Goal: Navigation & Orientation: Find specific page/section

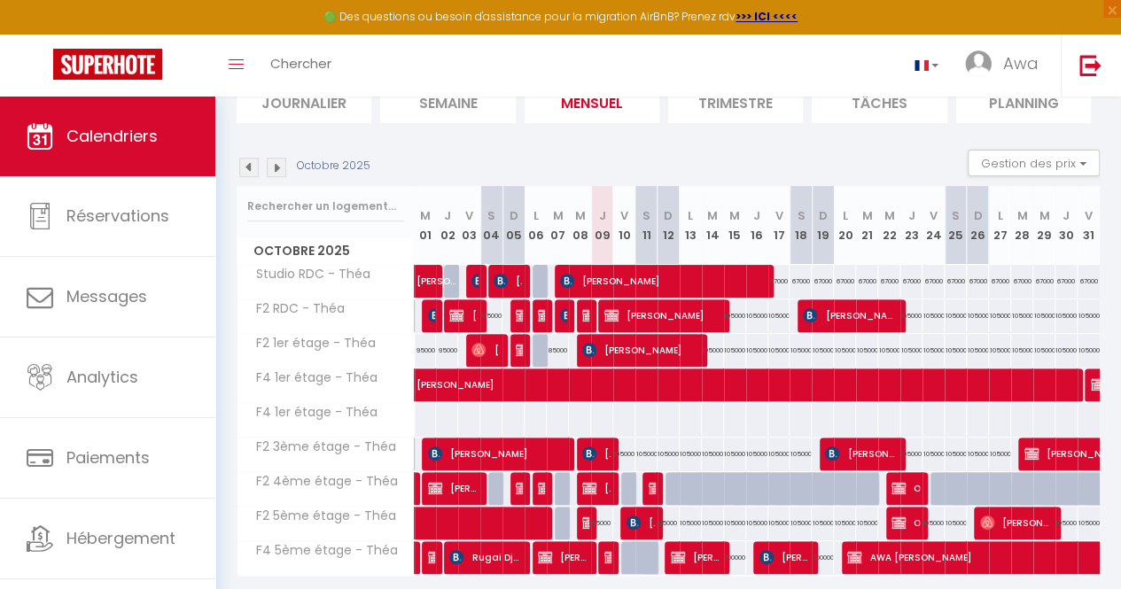
scroll to position [138, 0]
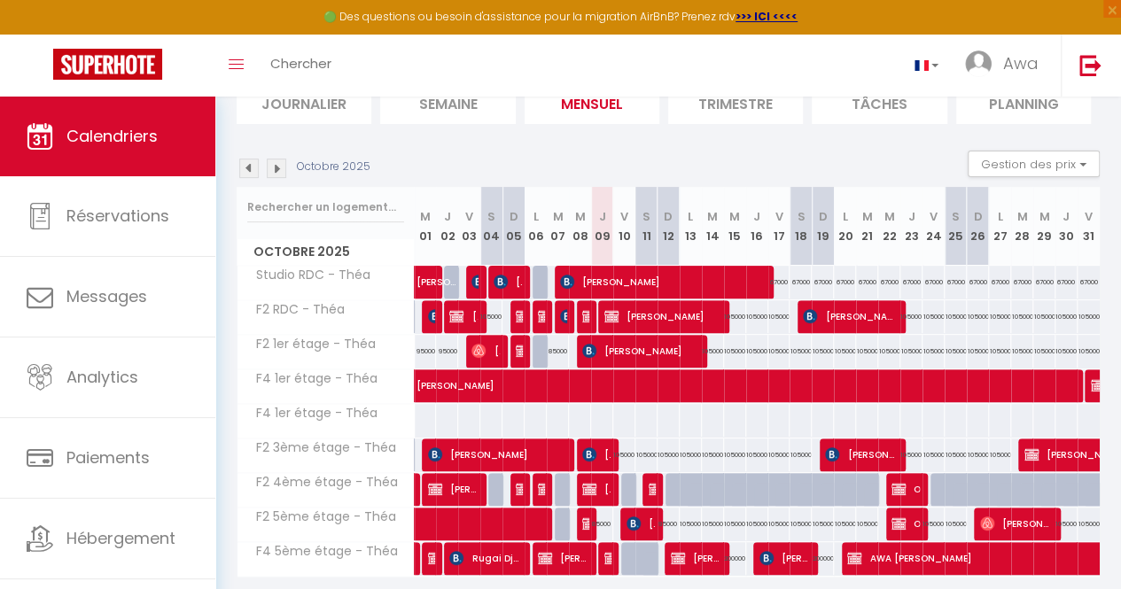
click at [278, 162] on img at bounding box center [276, 168] width 19 height 19
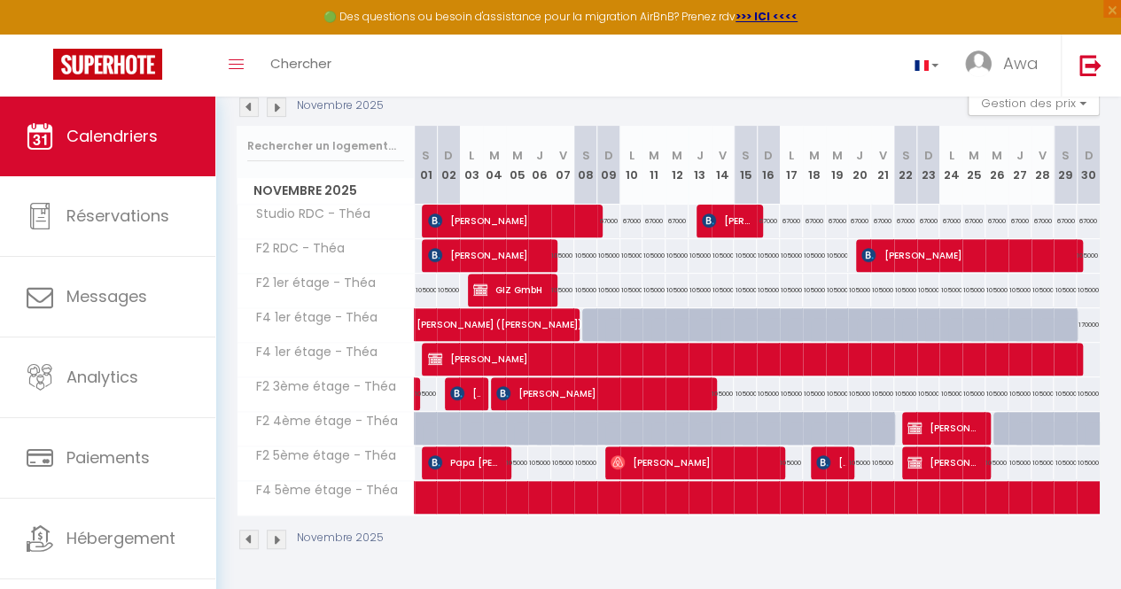
scroll to position [207, 0]
click at [928, 423] on span "[PERSON_NAME]" at bounding box center [944, 428] width 74 height 34
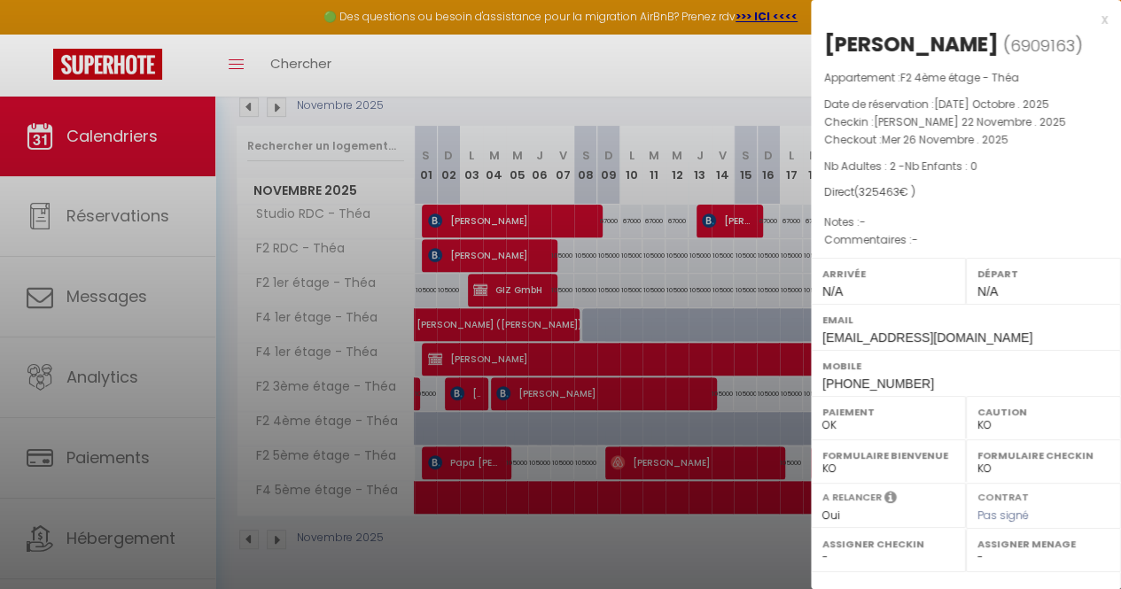
click at [782, 153] on div at bounding box center [560, 294] width 1121 height 589
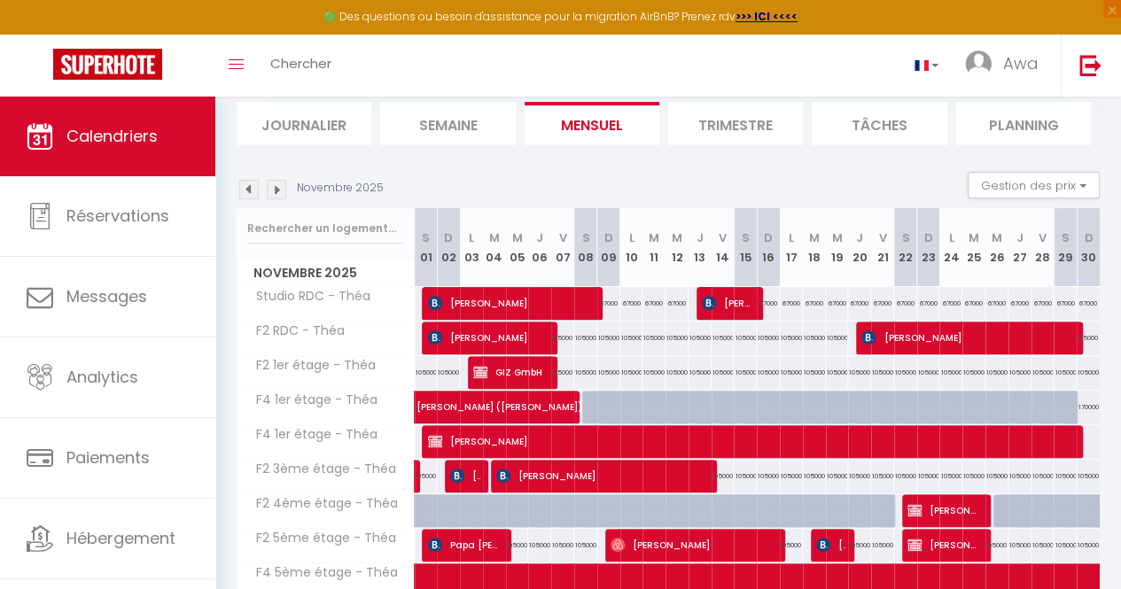
scroll to position [115, 0]
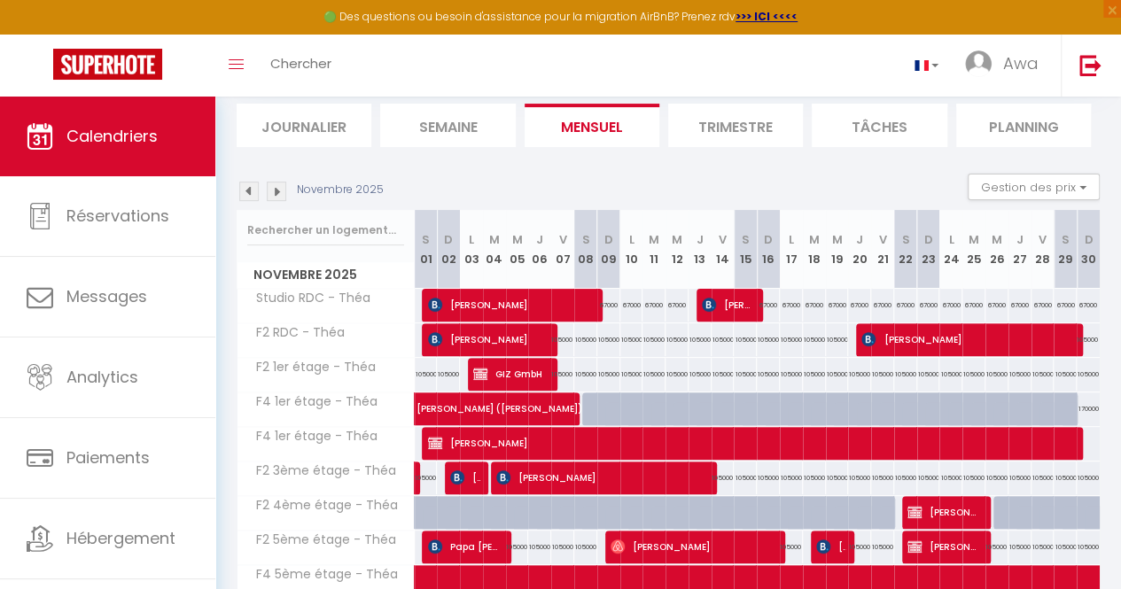
click at [250, 187] on img at bounding box center [248, 191] width 19 height 19
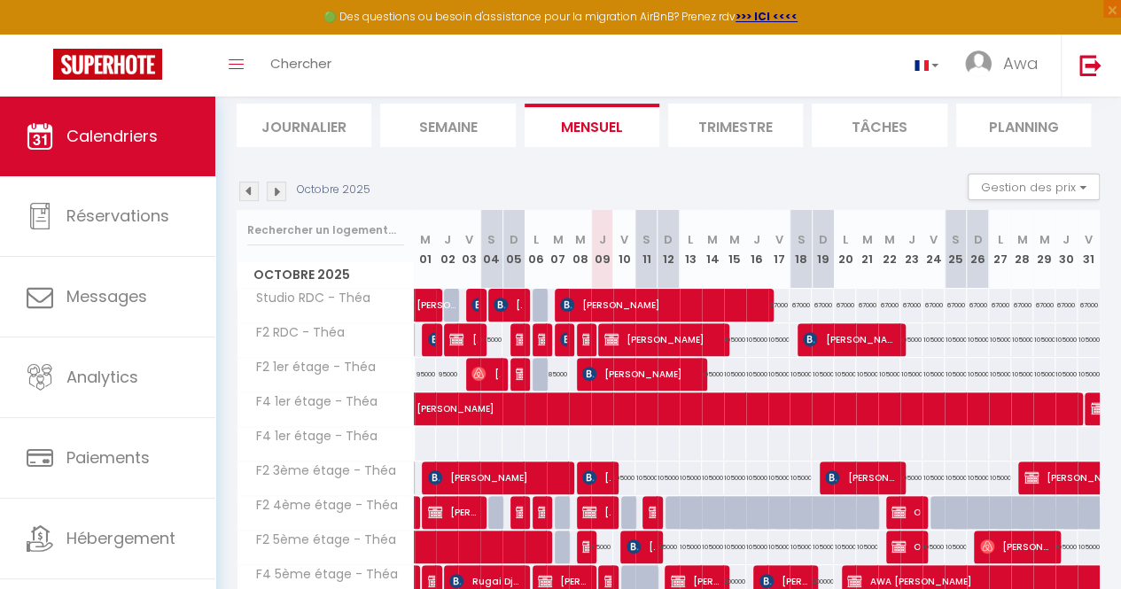
click at [250, 187] on img at bounding box center [248, 191] width 19 height 19
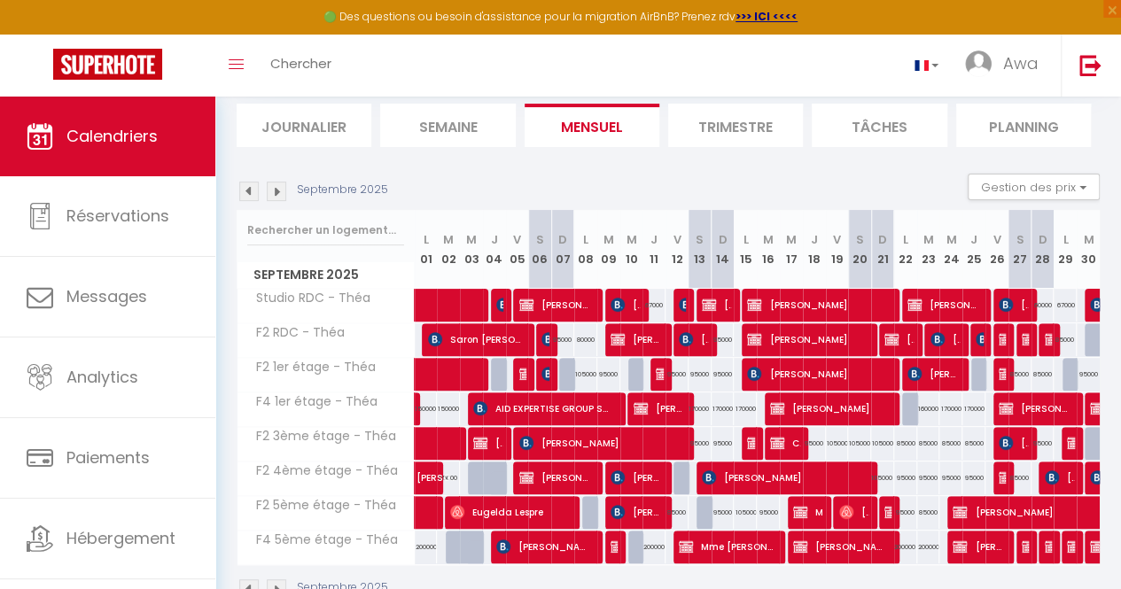
click at [250, 187] on img at bounding box center [248, 191] width 19 height 19
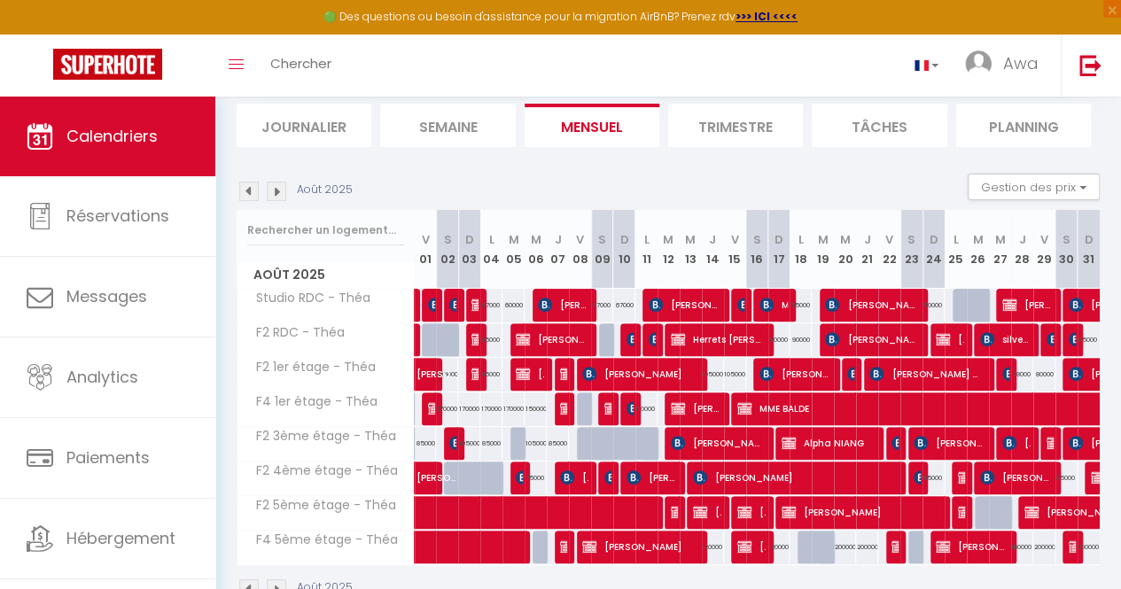
click at [277, 187] on img at bounding box center [276, 191] width 19 height 19
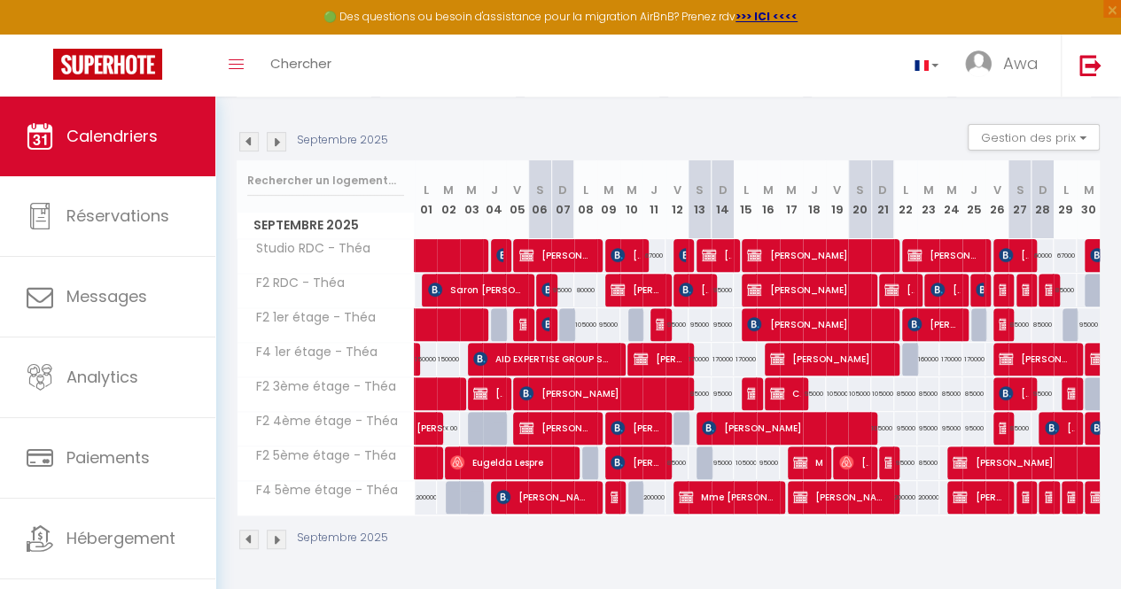
scroll to position [174, 0]
click at [278, 136] on img at bounding box center [276, 141] width 19 height 19
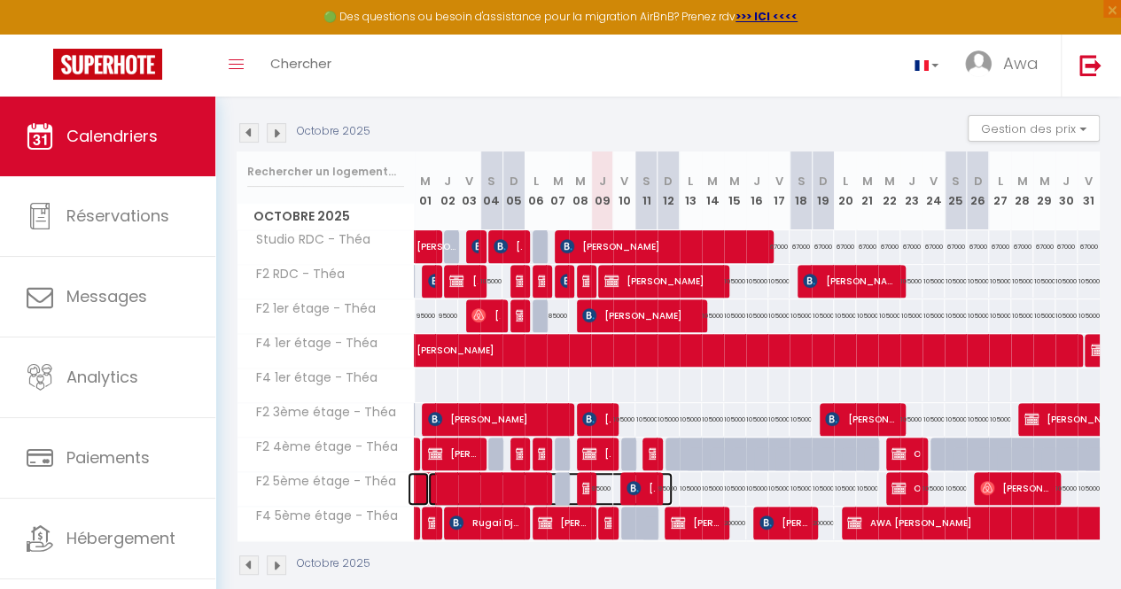
click at [574, 486] on span at bounding box center [550, 489] width 245 height 34
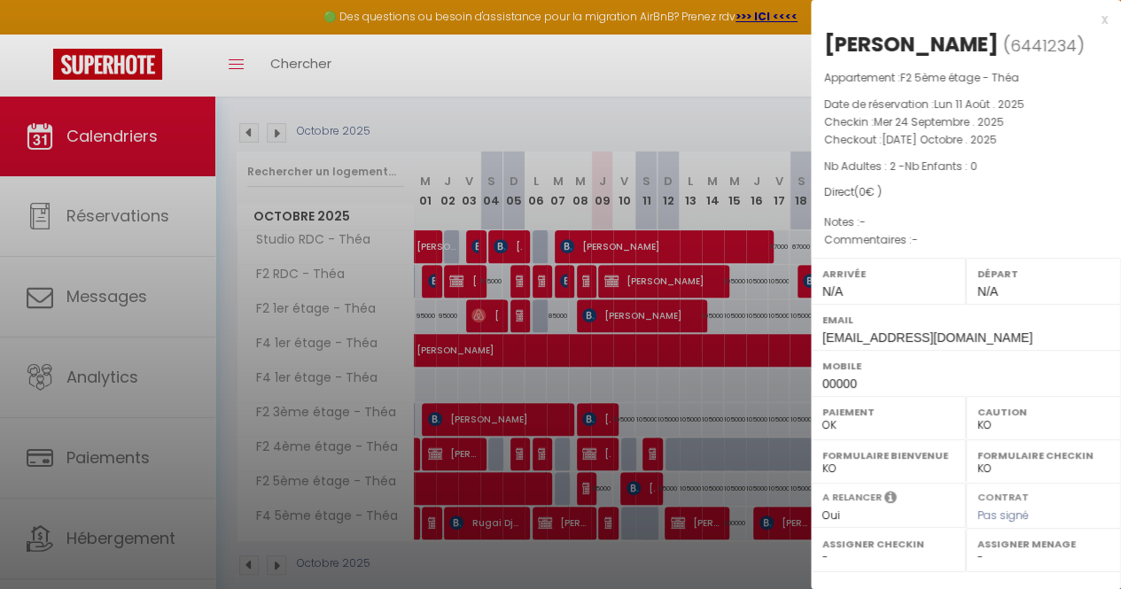
click at [602, 483] on div at bounding box center [560, 294] width 1121 height 589
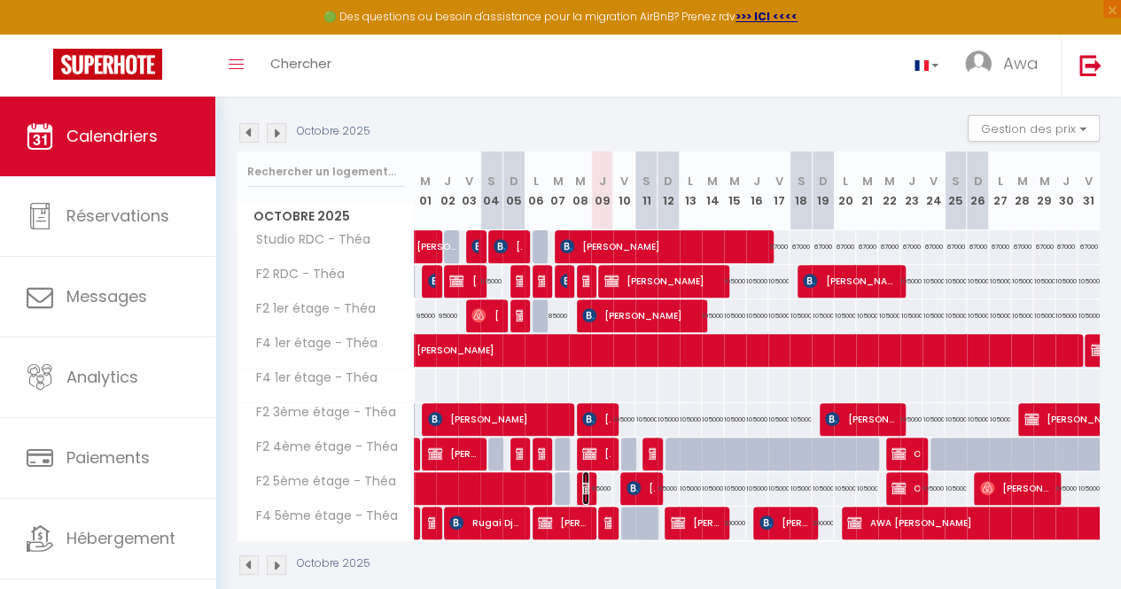
click at [585, 481] on img at bounding box center [589, 488] width 14 height 14
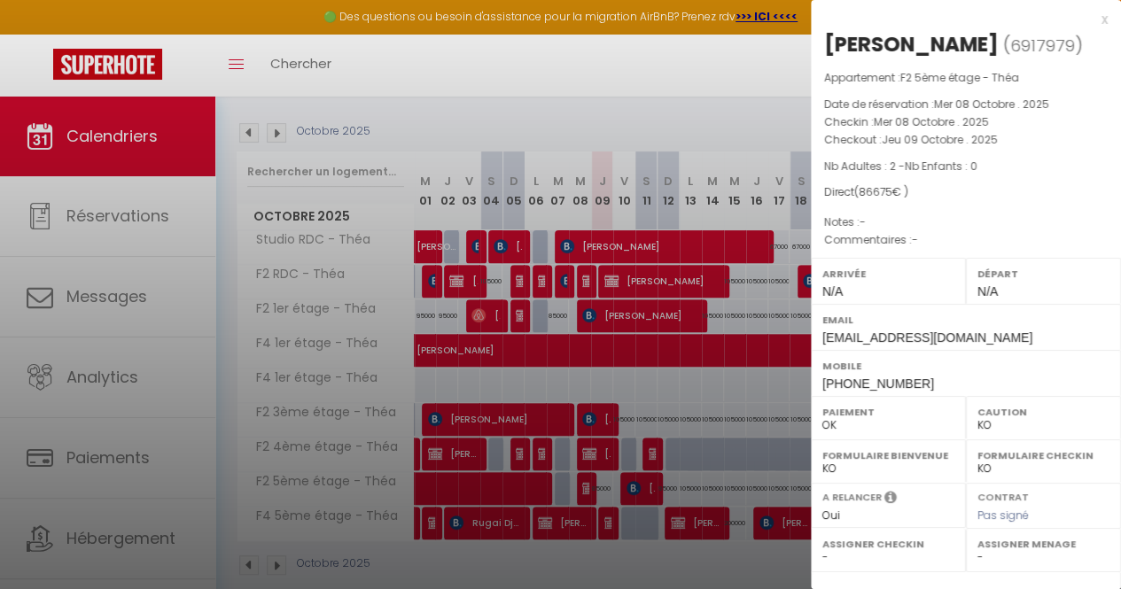
click at [647, 137] on div at bounding box center [560, 294] width 1121 height 589
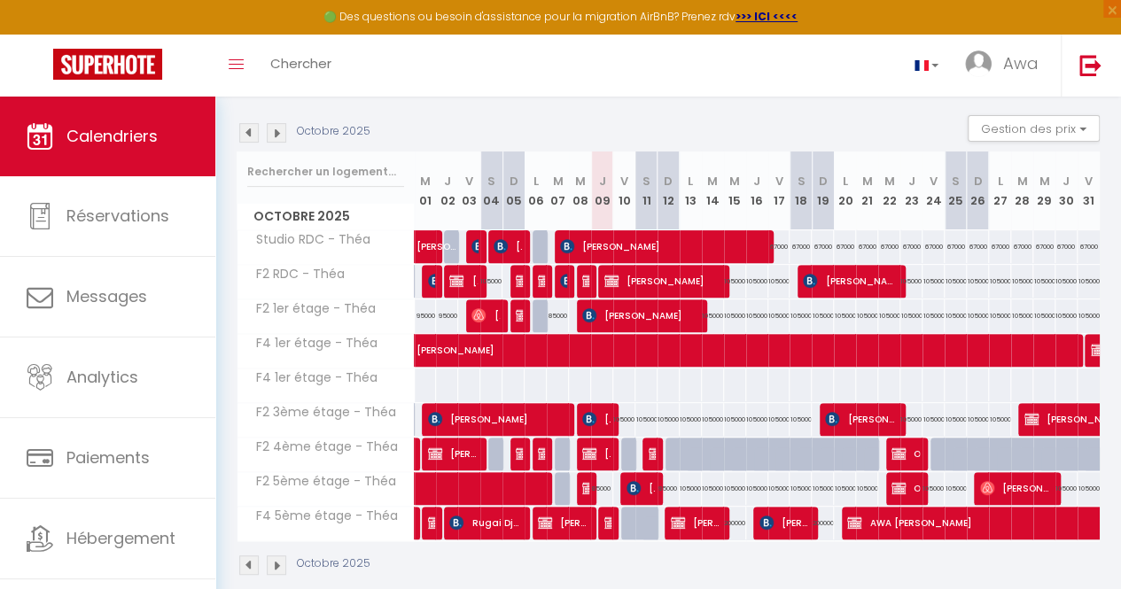
scroll to position [0, 0]
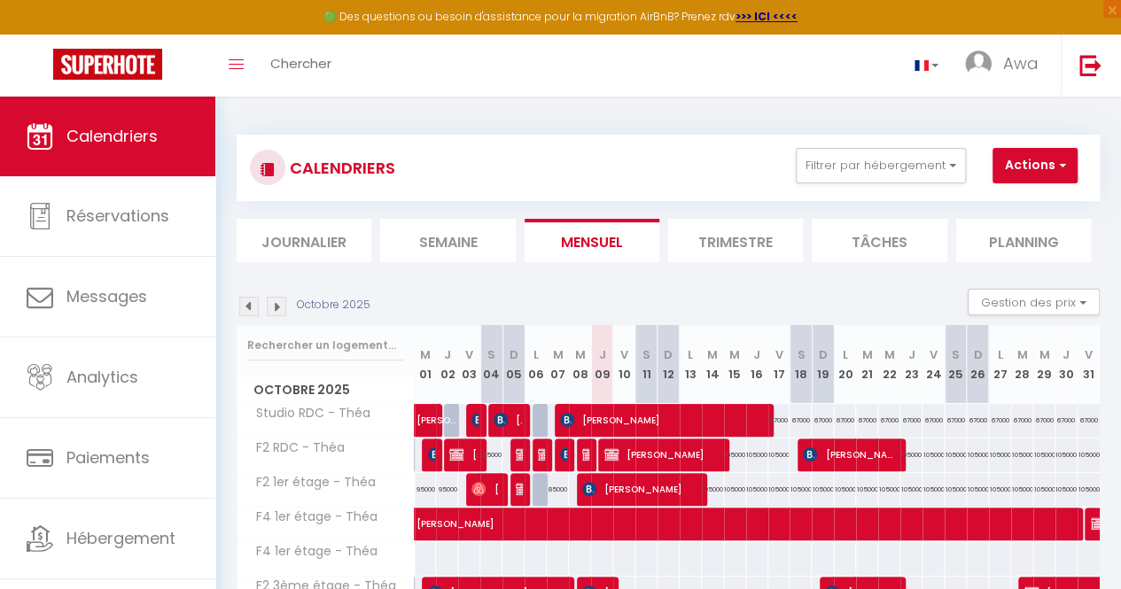
click at [319, 240] on li "Journalier" at bounding box center [304, 240] width 135 height 43
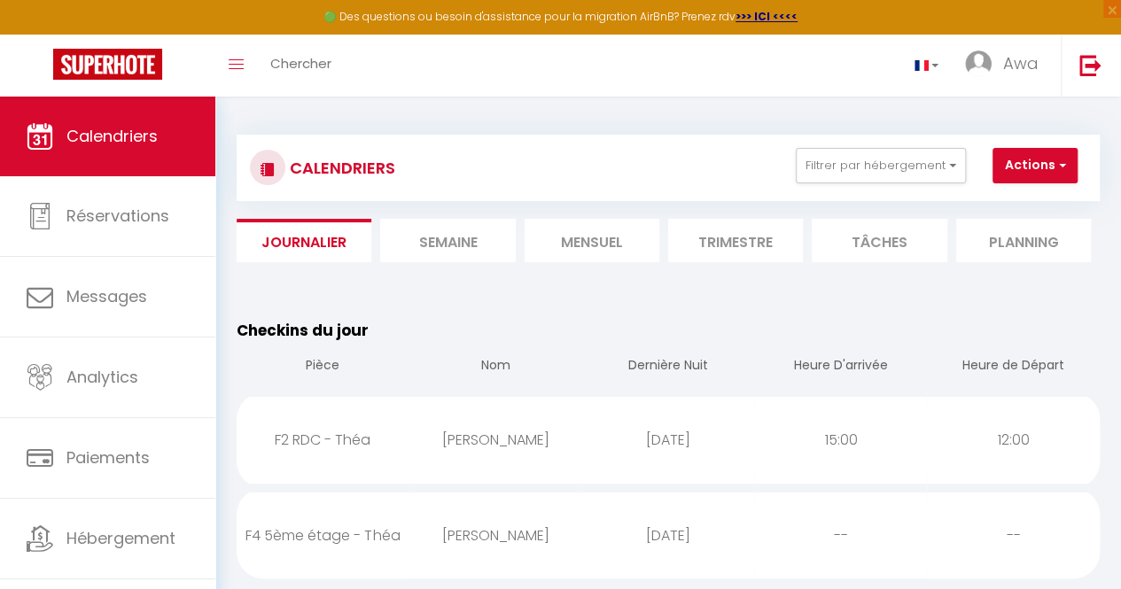
click at [480, 240] on li "Semaine" at bounding box center [447, 240] width 135 height 43
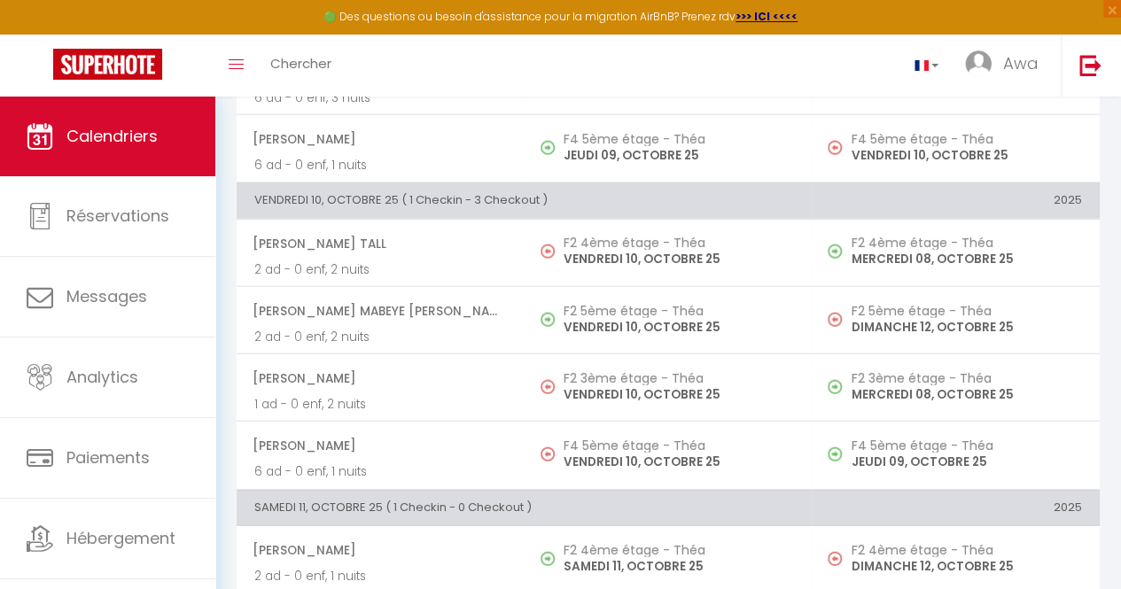
scroll to position [1978, 0]
